Goal: Task Accomplishment & Management: Manage account settings

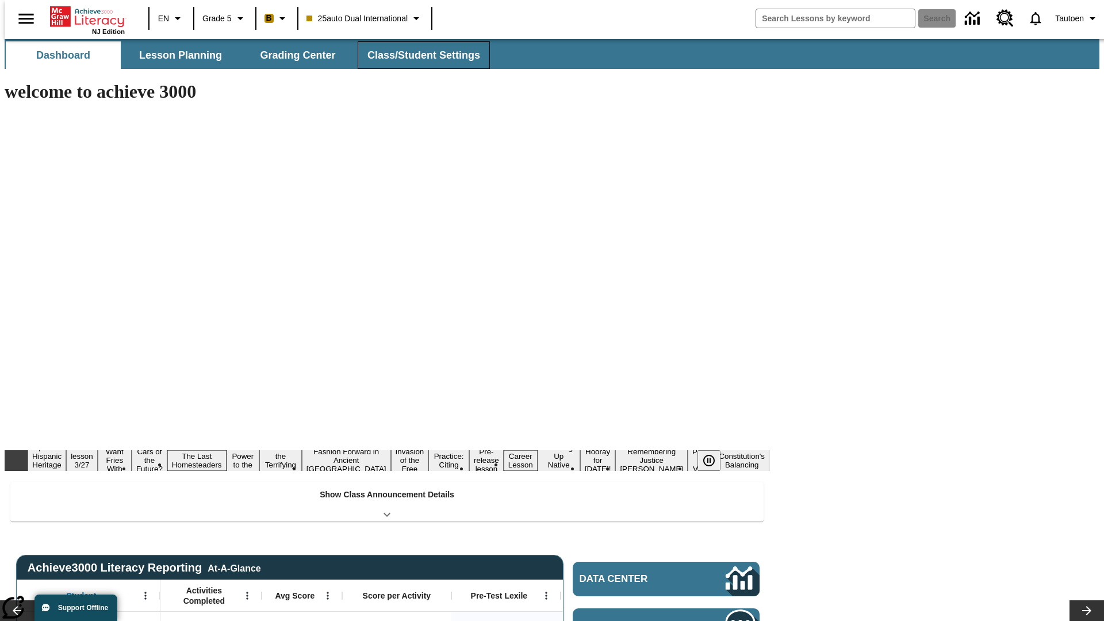
click at [418, 55] on span "Class/Student Settings" at bounding box center [424, 55] width 113 height 13
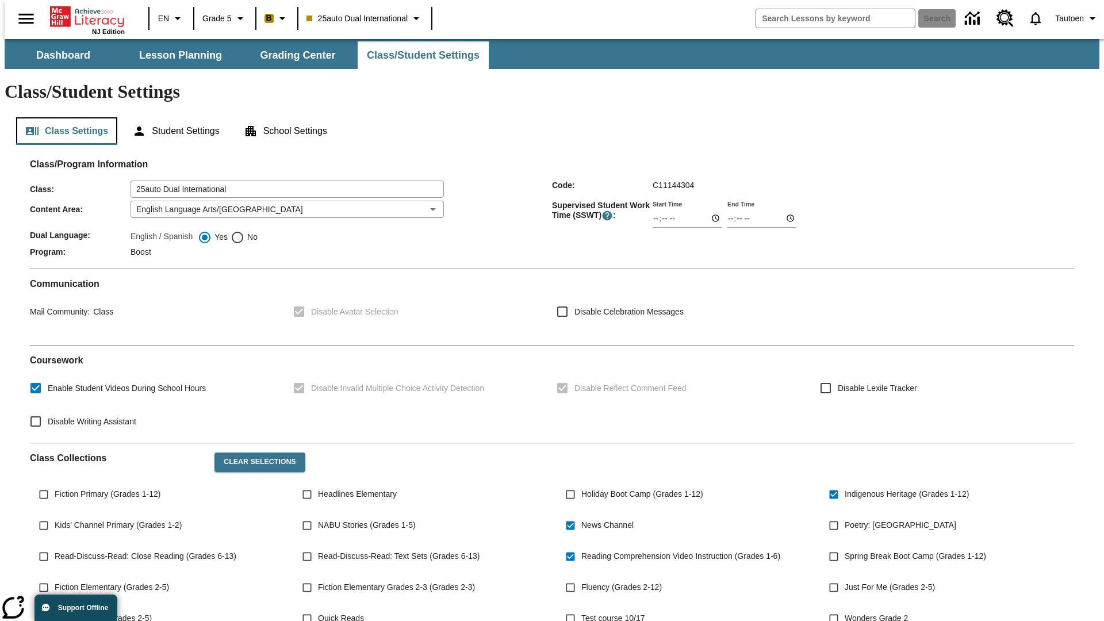
click at [62, 117] on button "Class Settings" at bounding box center [66, 131] width 101 height 28
click at [244, 231] on span "No" at bounding box center [250, 237] width 13 height 12
click at [244, 231] on input "No" at bounding box center [238, 238] width 14 height 14
radio input "true"
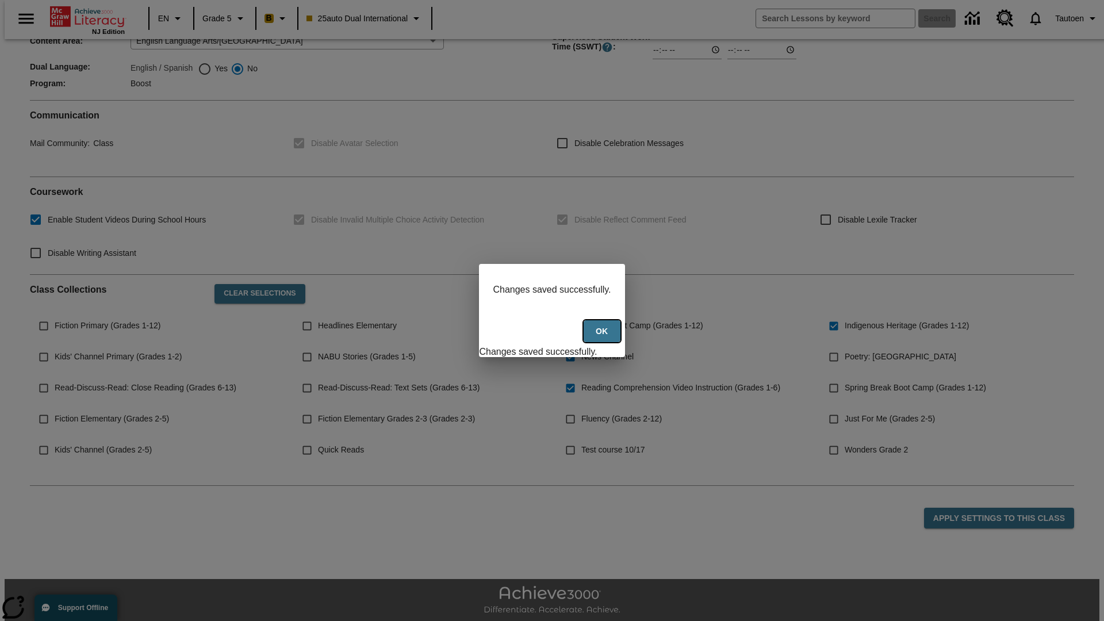
click at [603, 338] on button "Ok" at bounding box center [602, 331] width 37 height 22
